Goal: Transaction & Acquisition: Purchase product/service

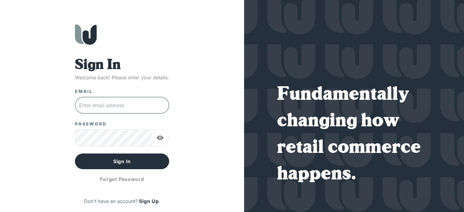
click at [104, 109] on input "text" at bounding box center [122, 105] width 94 height 17
type input "[EMAIL_ADDRESS][DOMAIN_NAME]"
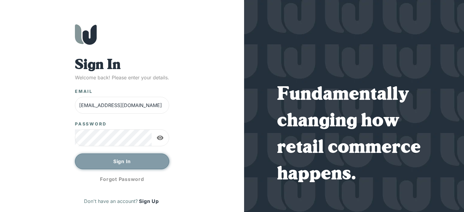
click at [127, 159] on button "Sign In" at bounding box center [122, 162] width 94 height 16
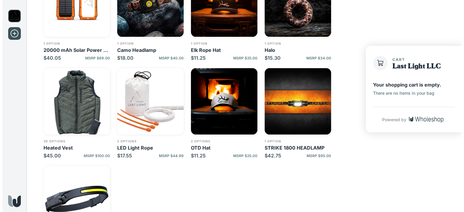
scroll to position [211, 0]
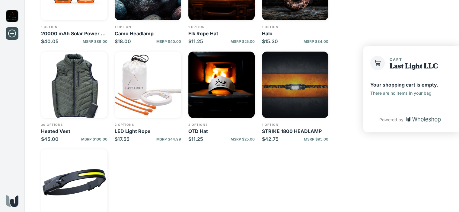
click at [306, 101] on img "button" at bounding box center [295, 85] width 66 height 66
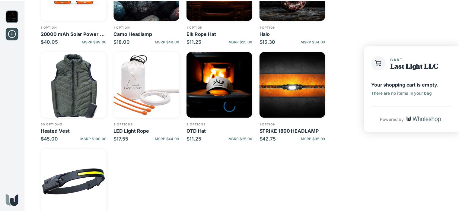
scroll to position [25, 0]
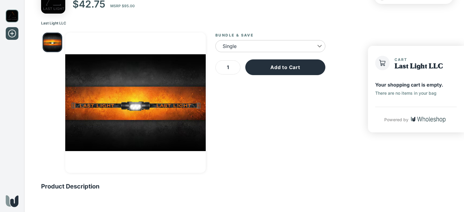
click at [278, 46] on body "STRIKE 1800 HEADLAMP $42.75 MSRP $95.00 Unknown Munitions Last Light LLC Bundle…" at bounding box center [232, 93] width 464 height 237
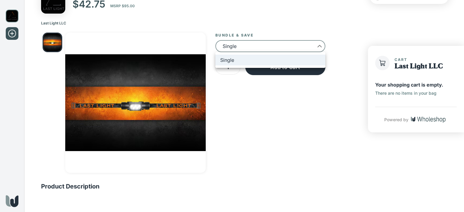
click at [269, 63] on li "Single" at bounding box center [270, 60] width 110 height 11
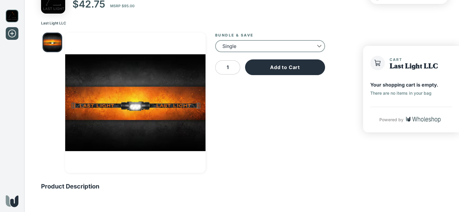
click at [233, 67] on input "1" at bounding box center [227, 67] width 25 height 14
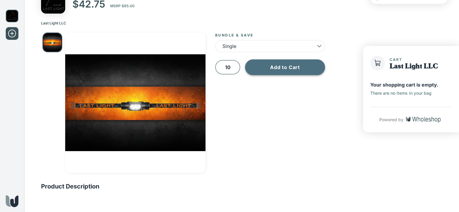
type input "10"
click at [278, 67] on button "Add to Cart" at bounding box center [285, 67] width 80 height 16
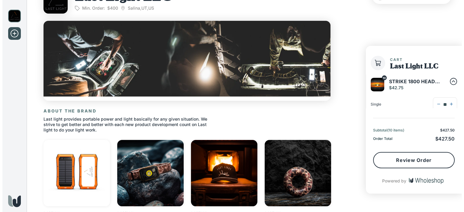
scroll to position [176, 0]
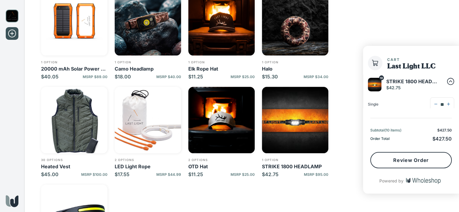
click at [135, 127] on img "button" at bounding box center [148, 120] width 66 height 66
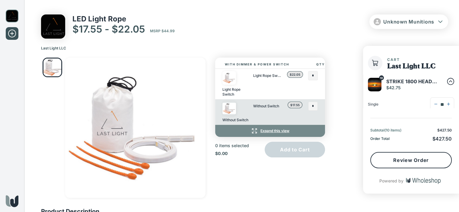
click at [264, 78] on p "Light Rope Switch" at bounding box center [267, 75] width 28 height 9
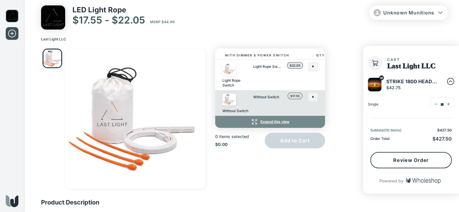
scroll to position [25, 0]
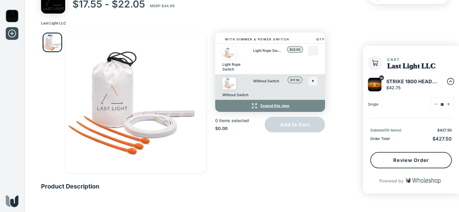
click at [312, 50] on input "text" at bounding box center [313, 51] width 9 height 8
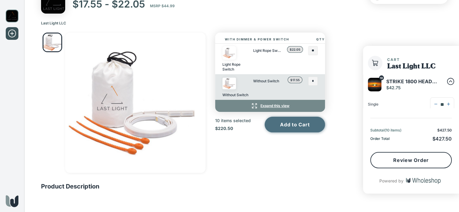
click at [294, 133] on button "Add to Cart" at bounding box center [295, 125] width 60 height 16
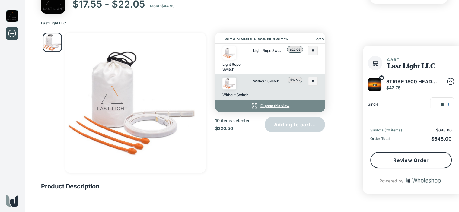
type input "*"
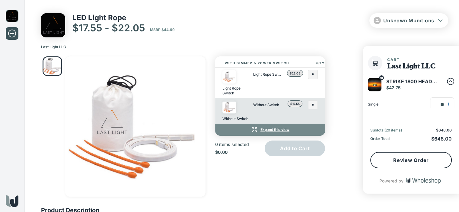
scroll to position [0, 0]
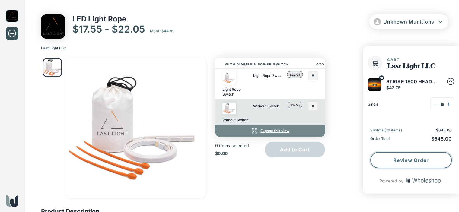
click at [421, 166] on button "Review Order" at bounding box center [412, 160] width 82 height 16
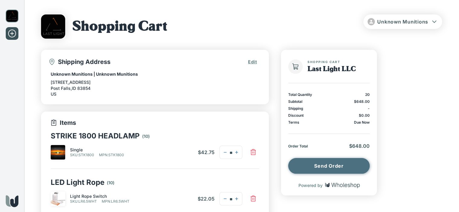
click at [336, 169] on button "Send Order" at bounding box center [329, 166] width 82 height 16
